Goal: Information Seeking & Learning: Understand process/instructions

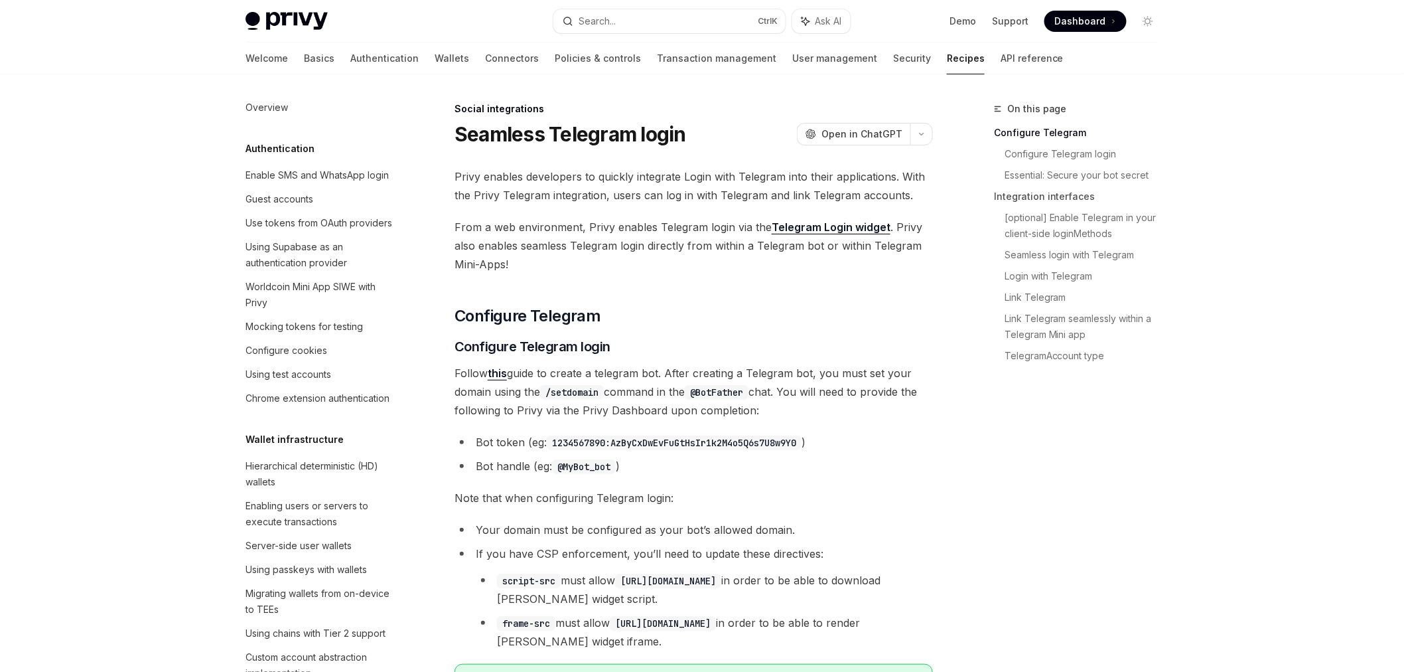
scroll to position [892, 0]
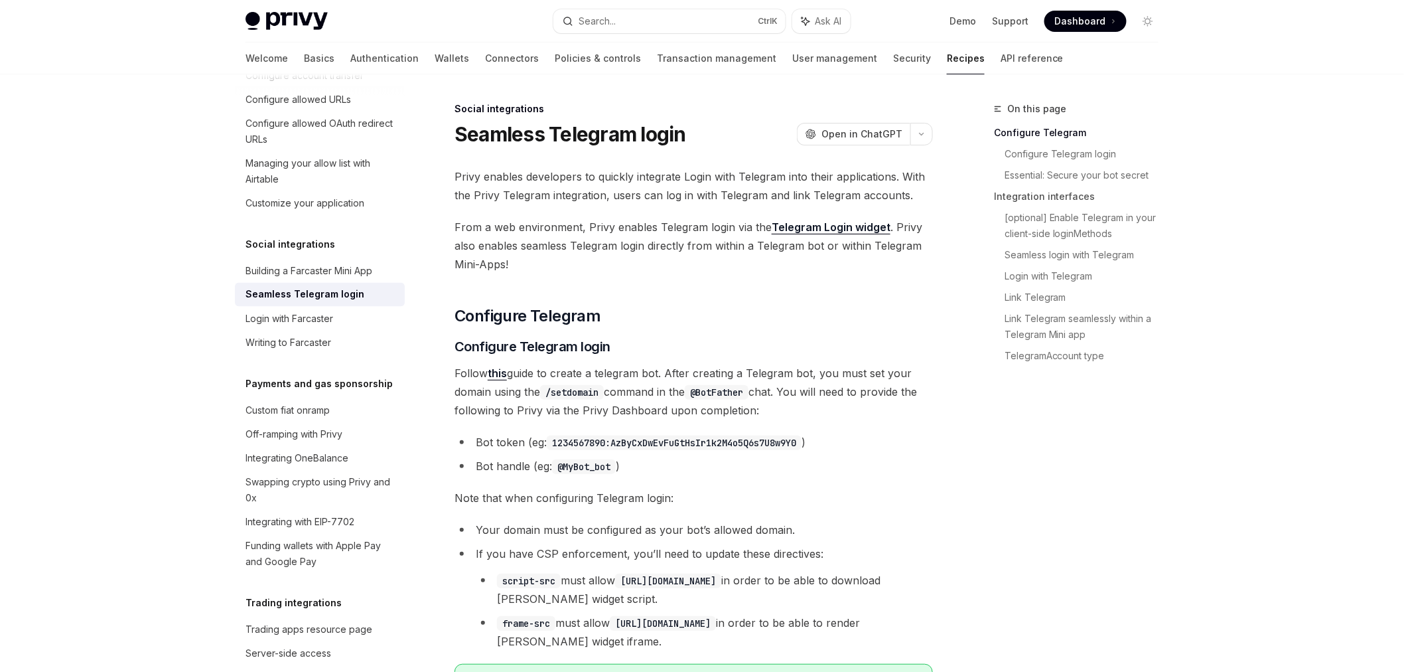
drag, startPoint x: 0, startPoint y: 0, endPoint x: 986, endPoint y: 413, distance: 1069.2
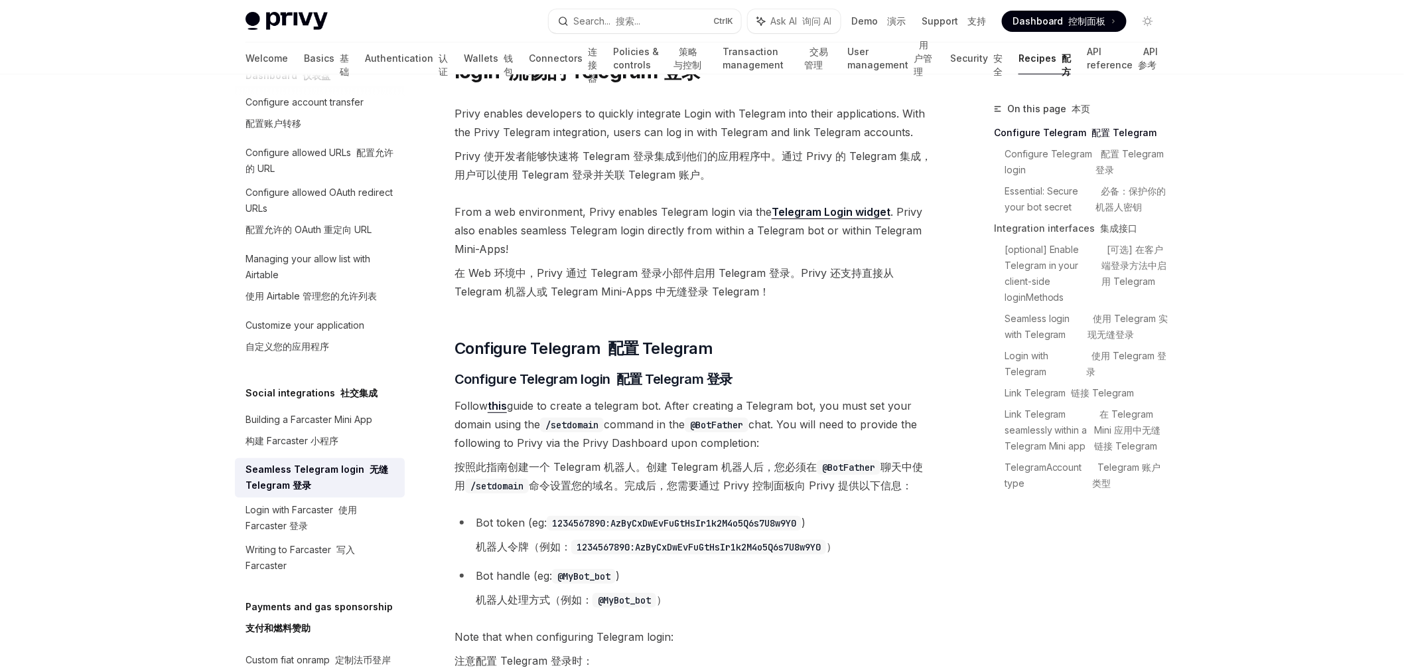
scroll to position [147, 0]
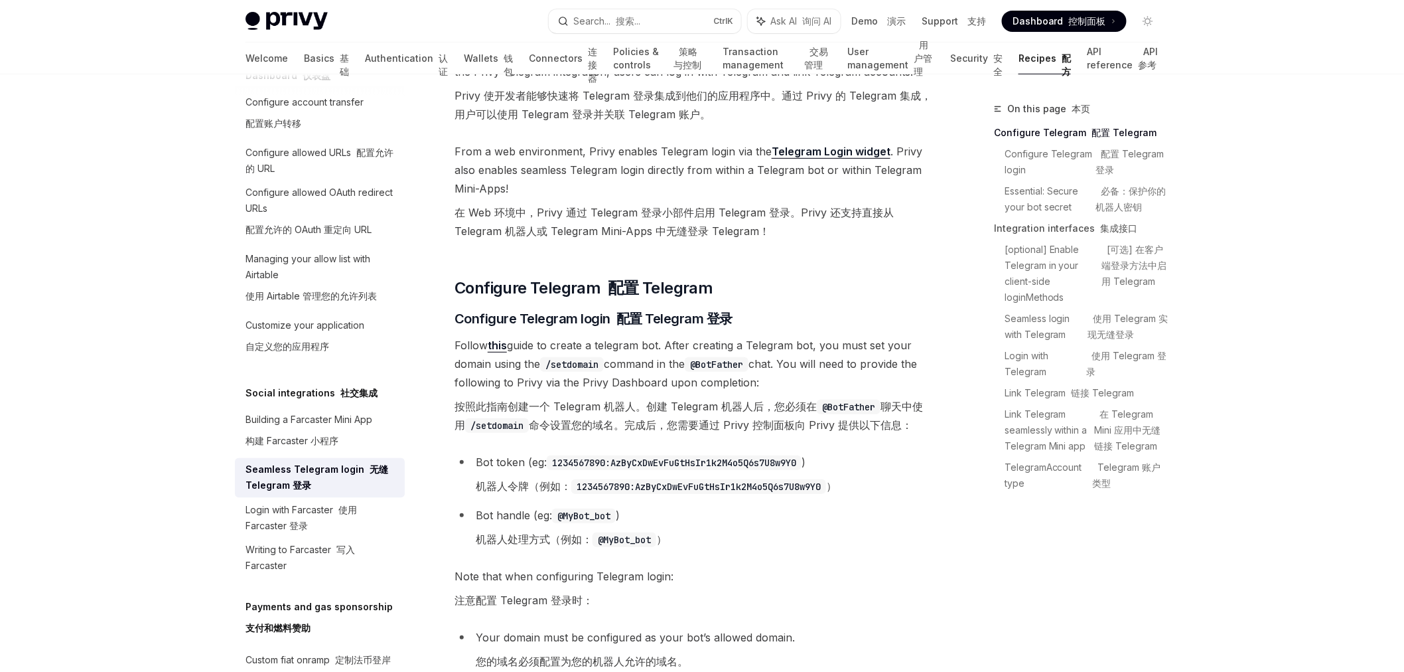
click at [589, 230] on font "在 Web 环境中，Privy 通过 Telegram 登录小部件启用 Telegram 登录。Privy 还支持直接从 Telegram 机器人或 Tele…" at bounding box center [674, 222] width 439 height 32
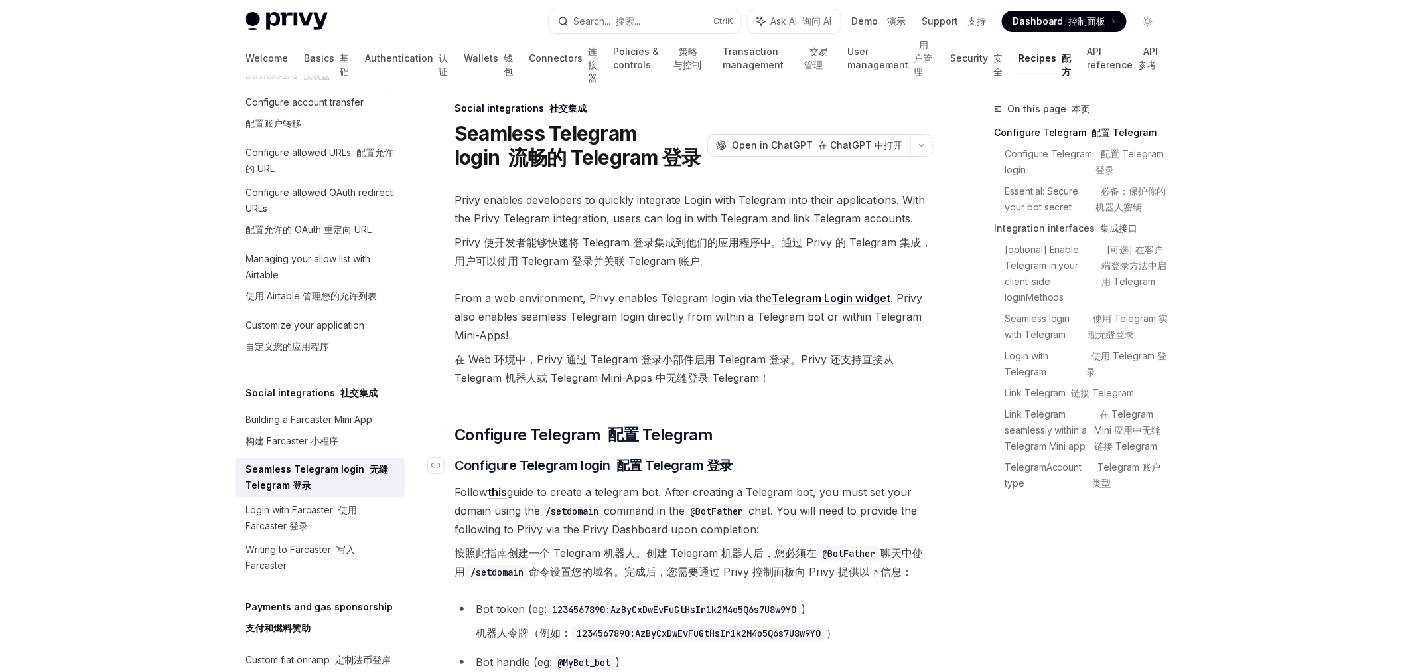
scroll to position [0, 0]
drag, startPoint x: 471, startPoint y: 352, endPoint x: 633, endPoint y: 360, distance: 161.5
click at [633, 360] on font "在 Web 环境中，Privy 通过 Telegram 登录小部件启用 Telegram 登录。Privy 还支持直接从 Telegram 机器人或 Tele…" at bounding box center [694, 368] width 479 height 37
click at [677, 364] on font "在 Web 环境中，Privy 通过 Telegram 登录小部件启用 Telegram 登录。Privy 还支持直接从 Telegram 机器人或 Tele…" at bounding box center [674, 369] width 439 height 32
drag, startPoint x: 605, startPoint y: 356, endPoint x: 586, endPoint y: 355, distance: 18.6
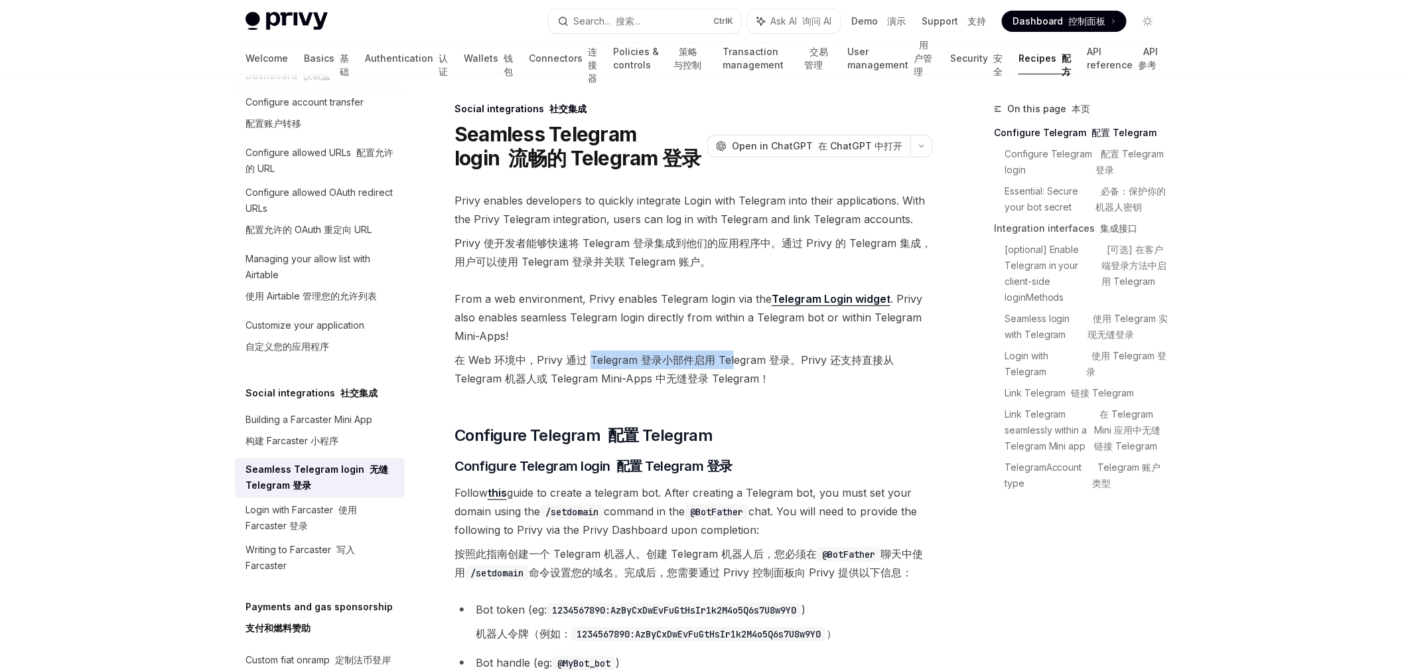
click at [587, 355] on font "在 Web 环境中，Privy 通过 Telegram 登录小部件启用 Telegram 登录。Privy 还支持直接从 Telegram 机器人或 Tele…" at bounding box center [674, 369] width 439 height 32
click at [567, 366] on font "在 Web 环境中，Privy 通过 Telegram 登录小部件启用 Telegram 登录。Privy 还支持直接从 Telegram 机器人或 Tele…" at bounding box center [674, 369] width 439 height 32
drag, startPoint x: 542, startPoint y: 350, endPoint x: 691, endPoint y: 372, distance: 150.3
click at [676, 370] on font "在 Web 环境中，Privy 通过 Telegram 登录小部件启用 Telegram 登录。Privy 还支持直接从 Telegram 机器人或 Tele…" at bounding box center [694, 368] width 479 height 37
click at [719, 374] on font "在 Web 环境中，Privy 通过 Telegram 登录小部件启用 Telegram 登录。Privy 还支持直接从 Telegram 机器人或 Tele…" at bounding box center [674, 369] width 439 height 32
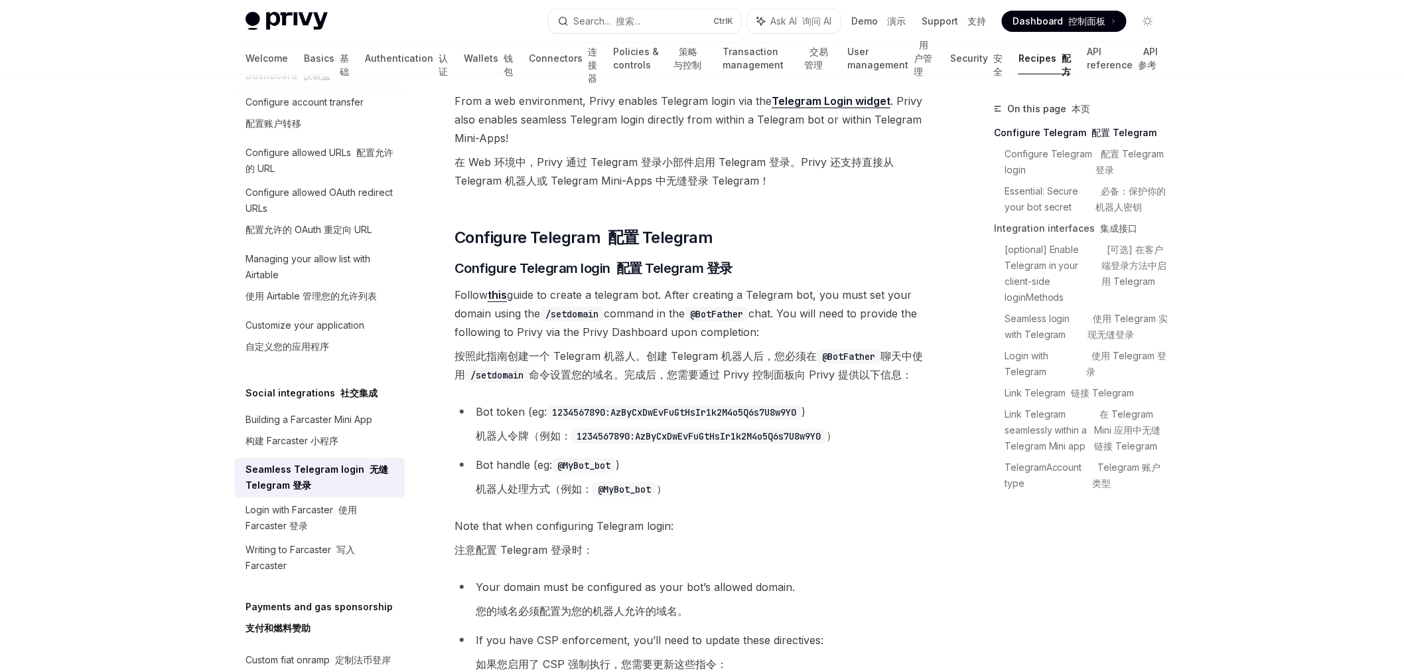
scroll to position [221, 0]
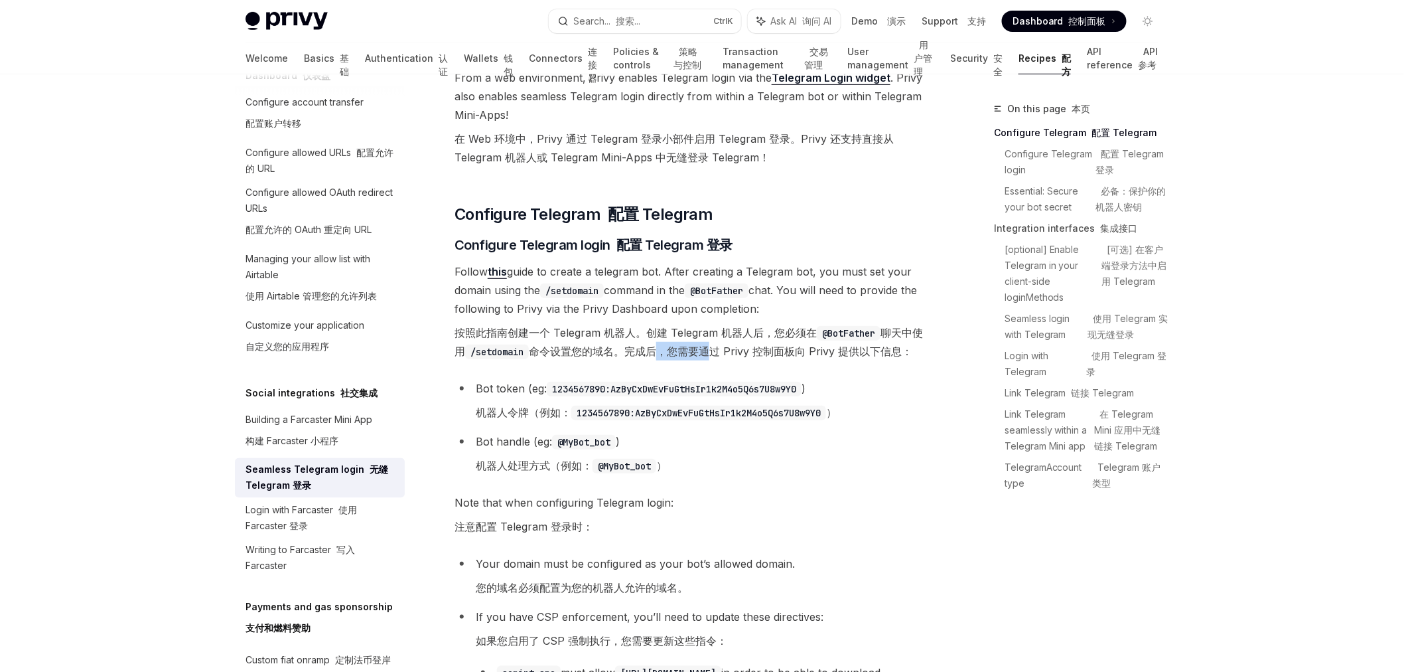
drag, startPoint x: 657, startPoint y: 359, endPoint x: 712, endPoint y: 352, distance: 55.6
click at [712, 352] on font "按照此指南创建一个 Telegram 机器人。创建 Telegram 机器人后，您必须在 @BotFather 聊天中使用 /setdomain 命令设置您的…" at bounding box center [694, 341] width 479 height 37
click at [713, 352] on font "按照此指南创建一个 Telegram 机器人。创建 Telegram 机器人后，您必须在 @BotFather 聊天中使用 /setdomain 命令设置您的…" at bounding box center [689, 342] width 469 height 32
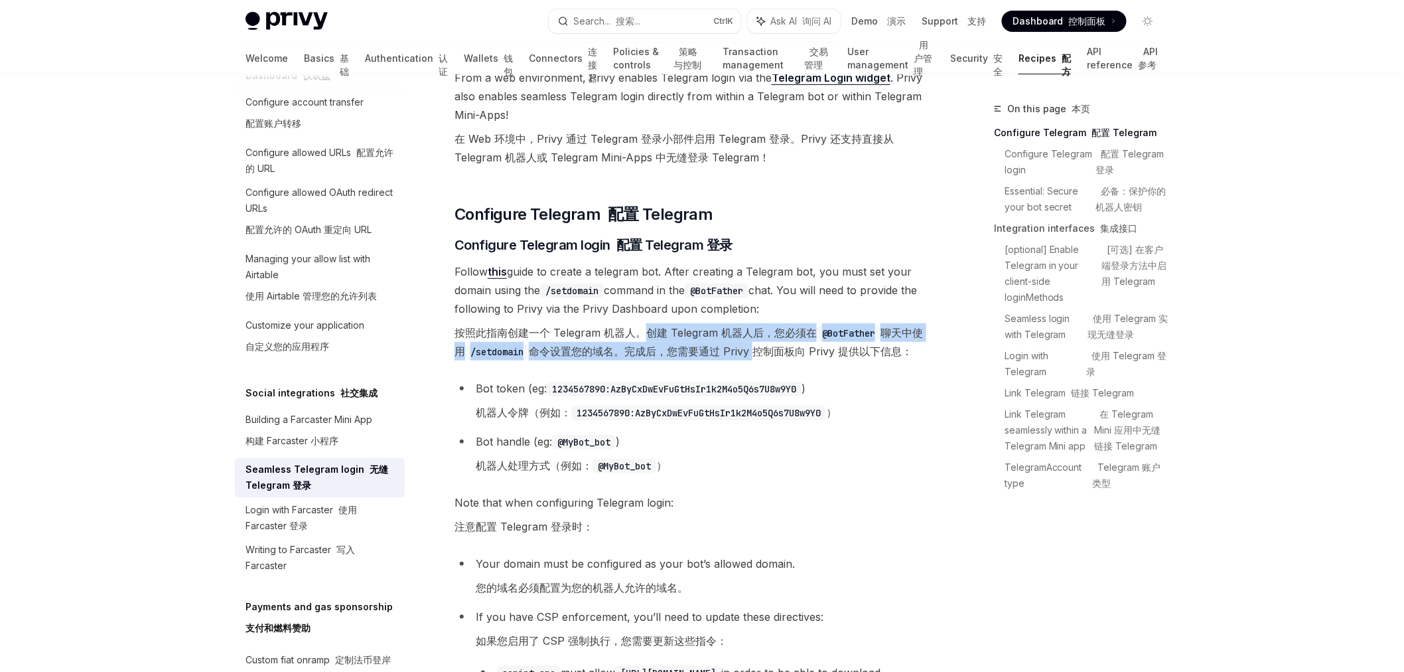
drag, startPoint x: 757, startPoint y: 349, endPoint x: 634, endPoint y: 335, distance: 124.3
click at [639, 333] on font "按照此指南创建一个 Telegram 机器人。创建 Telegram 机器人后，您必须在 @BotFather 聊天中使用 /setdomain 命令设置您的…" at bounding box center [689, 342] width 469 height 32
click at [622, 348] on font "按照此指南创建一个 Telegram 机器人。创建 Telegram 机器人后，您必须在 @BotFather 聊天中使用 /setdomain 命令设置您的…" at bounding box center [689, 342] width 469 height 32
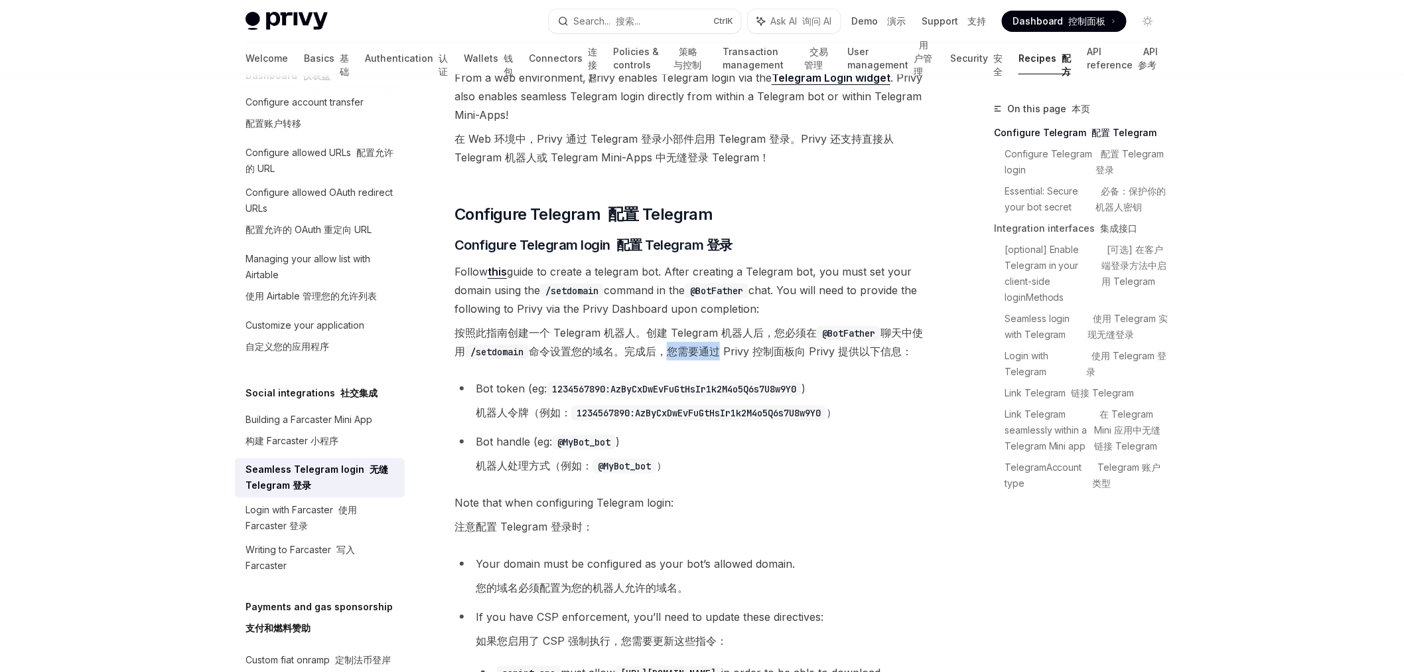
drag, startPoint x: 678, startPoint y: 354, endPoint x: 757, endPoint y: 352, distance: 79.0
click at [757, 352] on font "按照此指南创建一个 Telegram 机器人。创建 Telegram 机器人后，您必须在 @BotFather 聊天中使用 /setdomain 命令设置您的…" at bounding box center [689, 342] width 469 height 32
click at [777, 352] on font "按照此指南创建一个 Telegram 机器人。创建 Telegram 机器人后，您必须在 @BotFather 聊天中使用 /setdomain 命令设置您的…" at bounding box center [689, 342] width 469 height 32
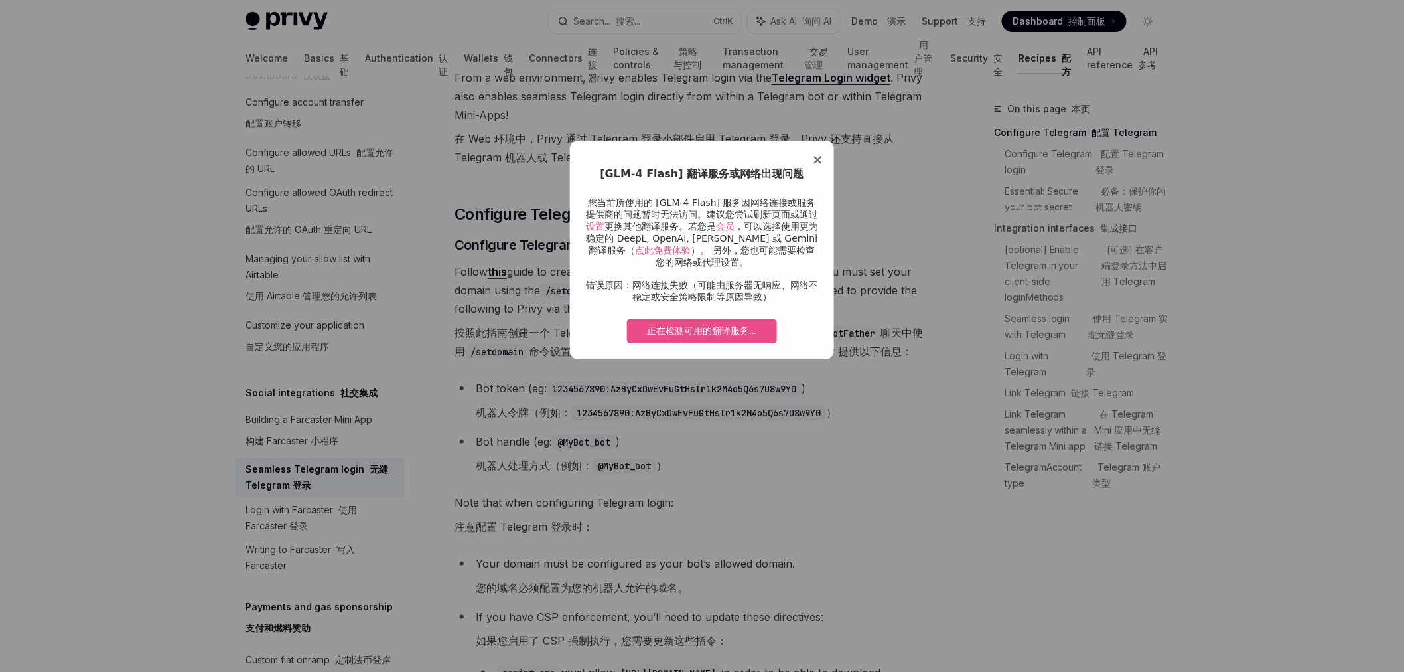
click at [818, 163] on span "×" at bounding box center [817, 159] width 11 height 16
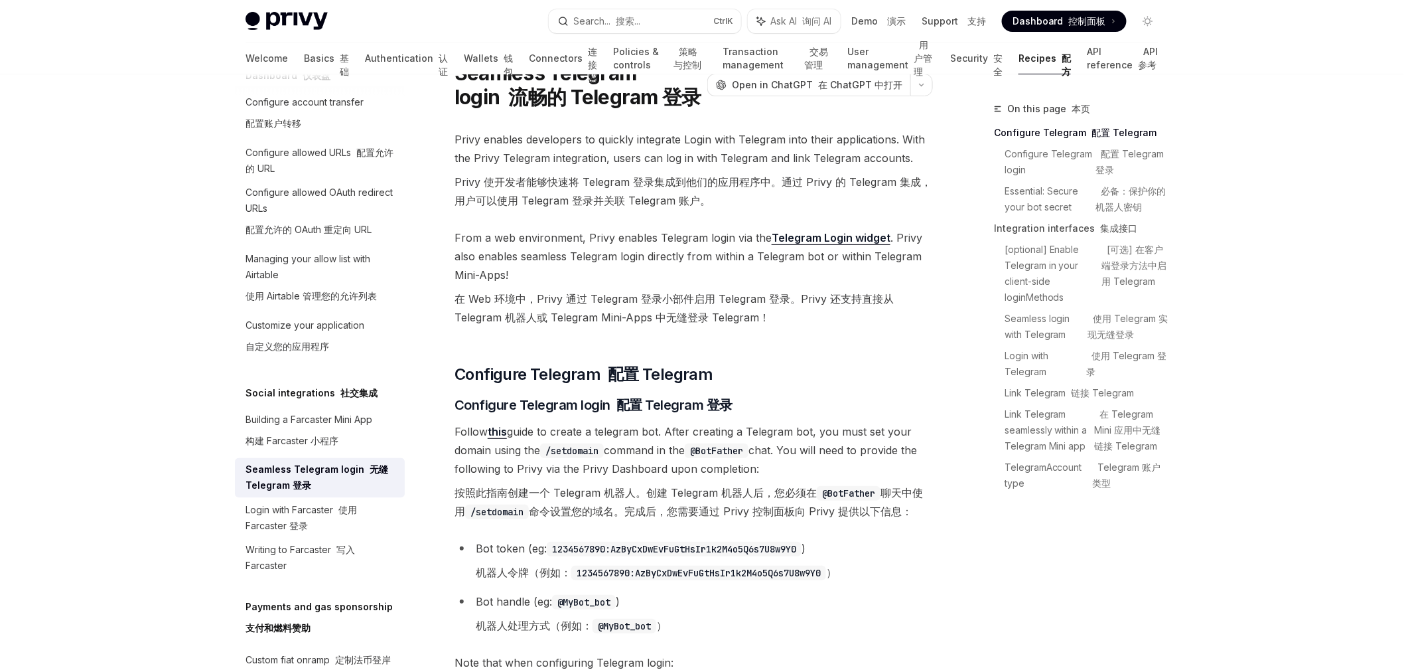
scroll to position [0, 0]
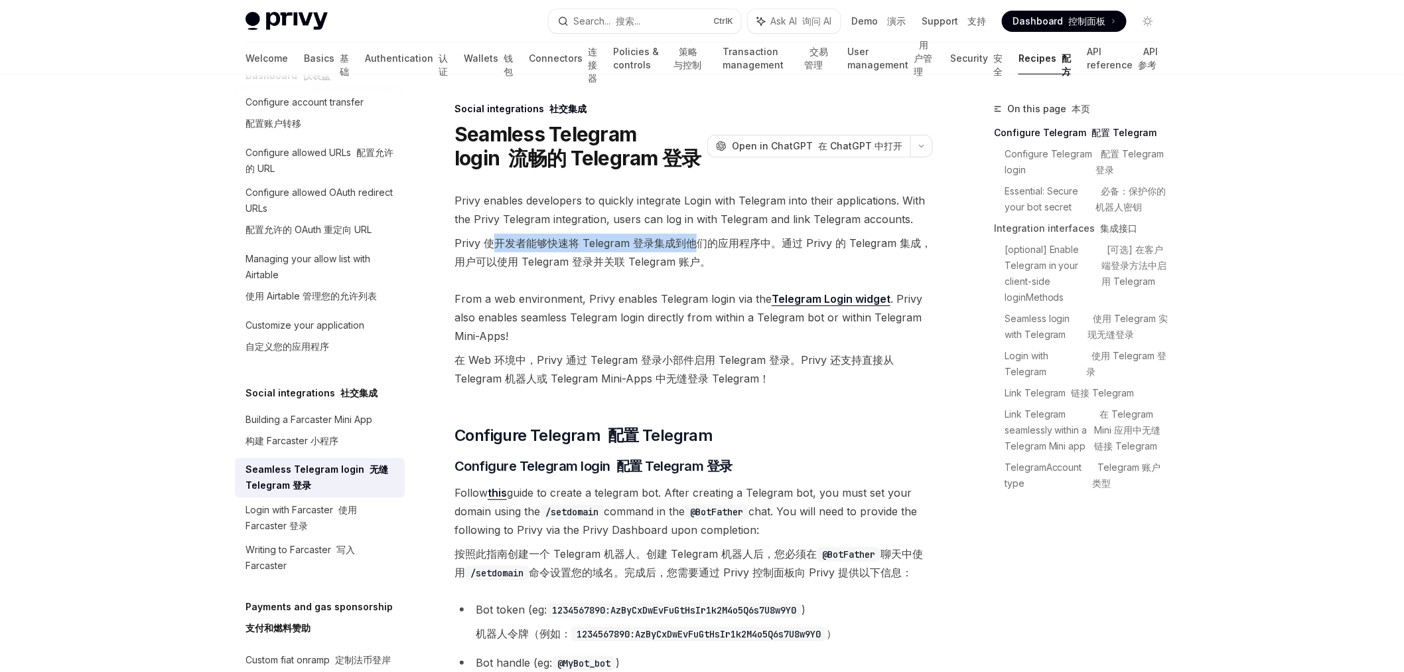
drag, startPoint x: 499, startPoint y: 242, endPoint x: 698, endPoint y: 251, distance: 199.3
click at [698, 251] on font "Privy 使开发者能够快速将 Telegram 登录集成到他们的应用程序中。通过 Privy 的 Telegram 集成，用户可以使用 Telegram 登…" at bounding box center [694, 252] width 479 height 37
click at [715, 240] on font "Privy 使开发者能够快速将 Telegram 登录集成到他们的应用程序中。通过 Privy 的 Telegram 集成，用户可以使用 Telegram 登…" at bounding box center [693, 252] width 477 height 32
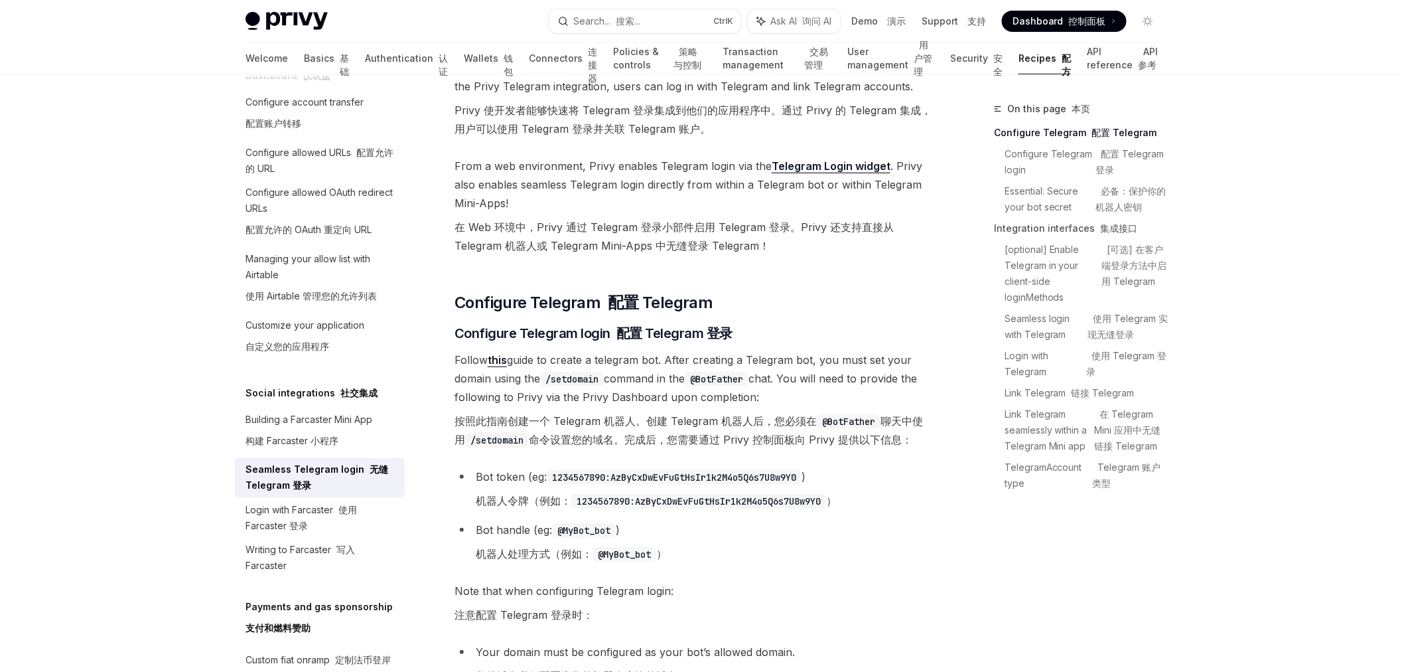
scroll to position [147, 0]
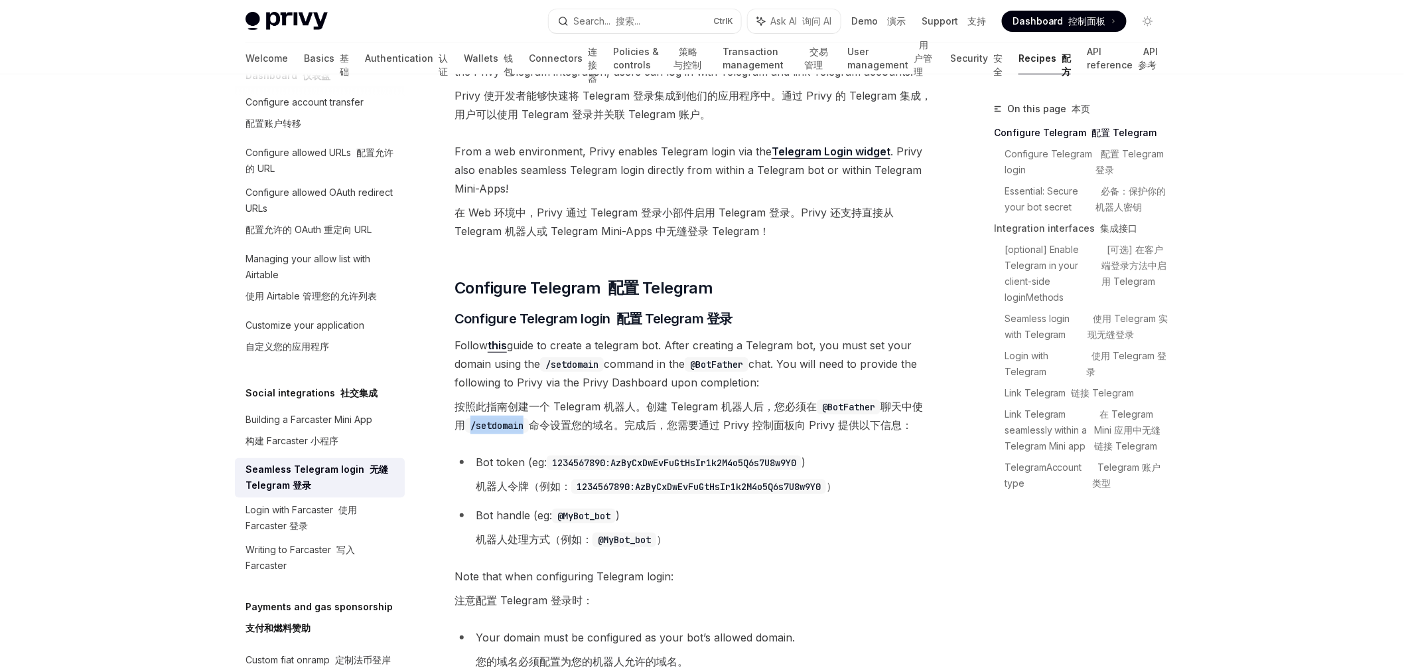
drag, startPoint x: 475, startPoint y: 427, endPoint x: 531, endPoint y: 428, distance: 55.8
click at [529, 428] on code "/setdomain" at bounding box center [497, 425] width 64 height 15
copy code "/setdomain"
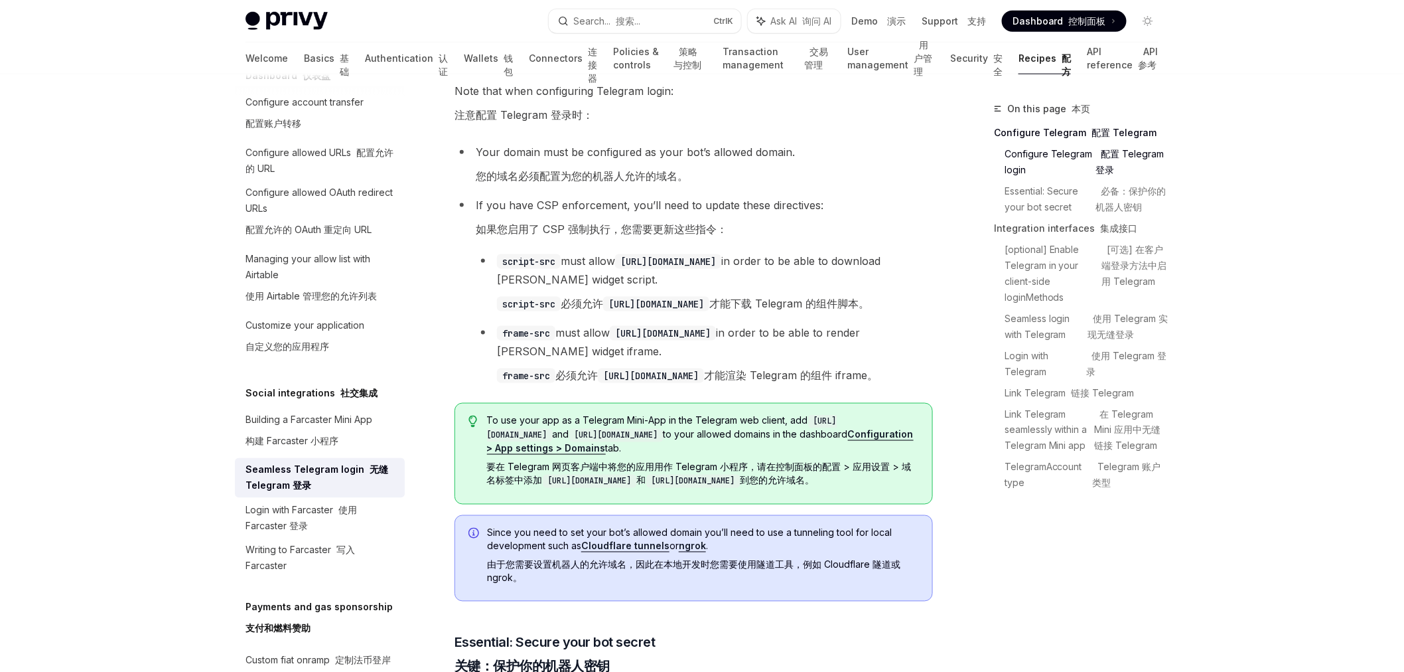
scroll to position [664, 0]
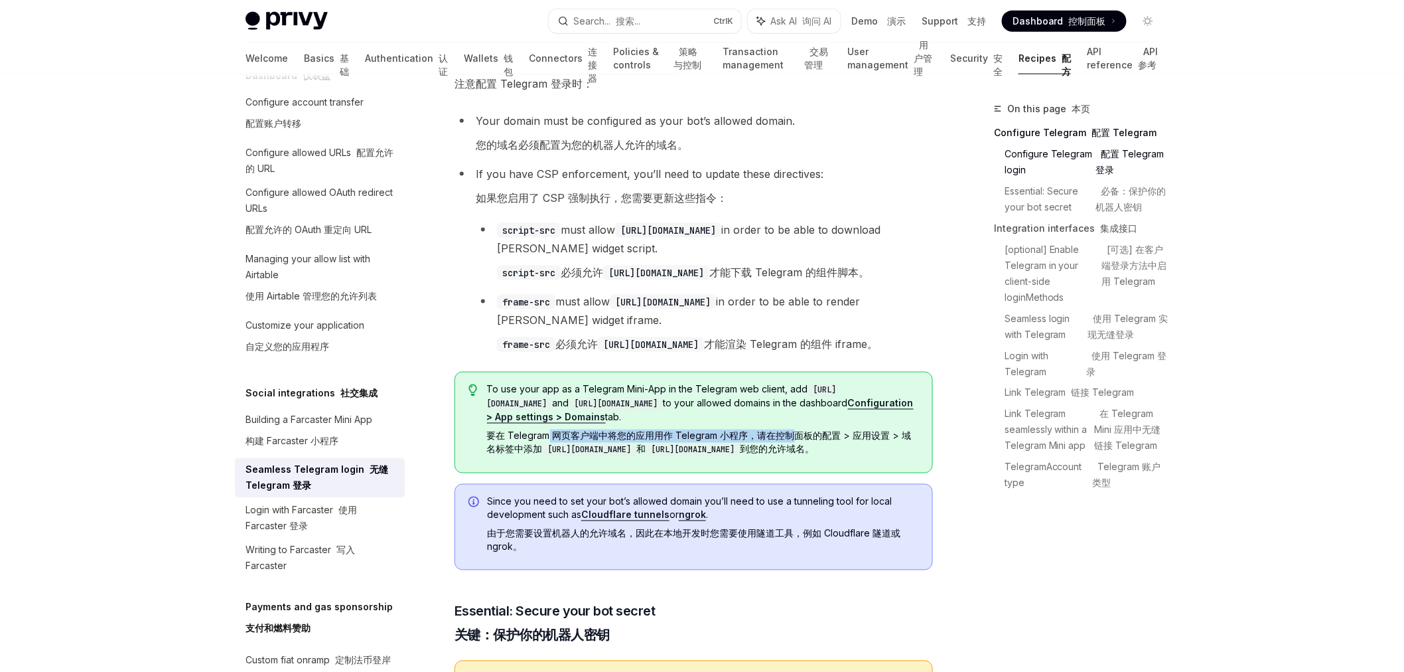
drag, startPoint x: 548, startPoint y: 457, endPoint x: 794, endPoint y: 452, distance: 246.3
click at [794, 452] on font "要在 Telegram 网页客户端中将您的应用用作 Telegram 小程序，请在控制面板的配置 > 应用设置 > 域名标签中添加 [URL][DOMAIN_…" at bounding box center [699, 442] width 425 height 25
drag, startPoint x: 761, startPoint y: 453, endPoint x: 864, endPoint y: 447, distance: 103.7
click at [864, 447] on font "要在 Telegram 网页客户端中将您的应用用作 Telegram 小程序，请在控制面板的配置 > 应用设置 > 域名标签中添加 [URL][DOMAIN_…" at bounding box center [699, 442] width 425 height 25
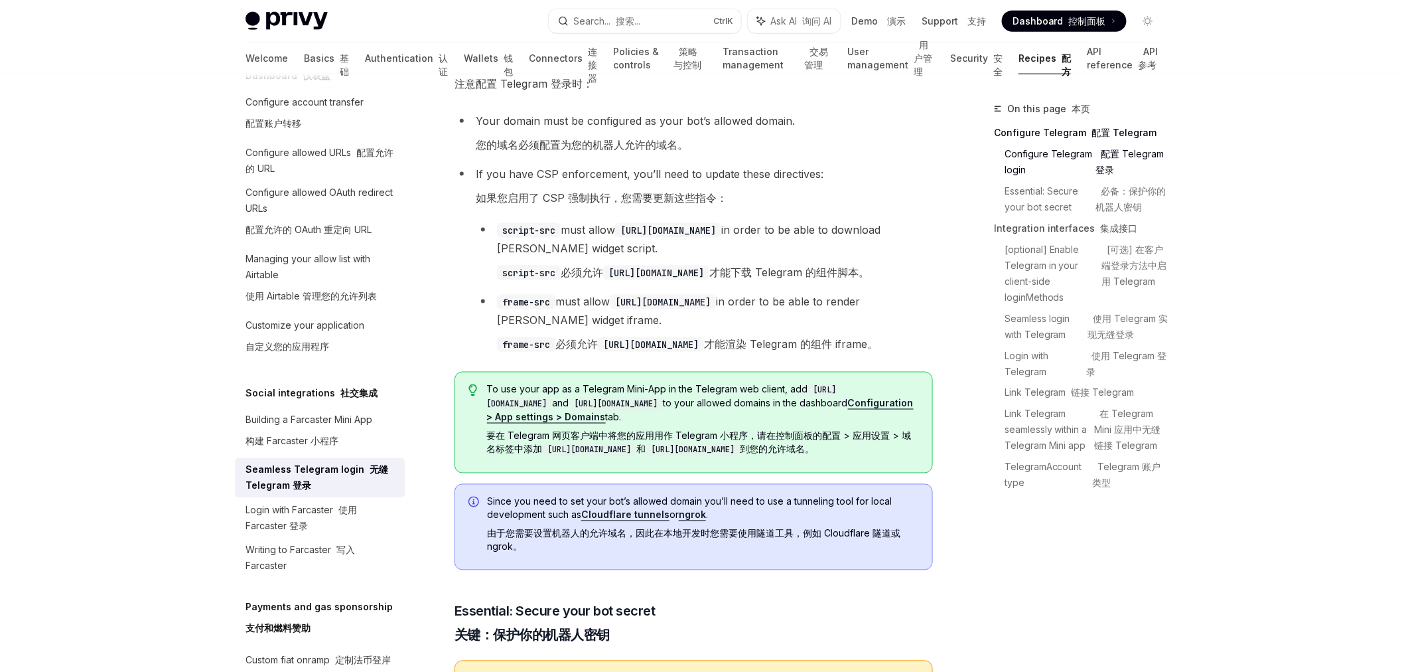
click at [887, 451] on font "要在 Telegram 网页客户端中将您的应用用作 Telegram 小程序，请在控制面板的配置 > 应用设置 > 域名标签中添加 [URL][DOMAIN_…" at bounding box center [699, 442] width 425 height 25
click at [635, 521] on link "Cloudflare tunnels" at bounding box center [625, 515] width 88 height 12
